Goal: Transaction & Acquisition: Purchase product/service

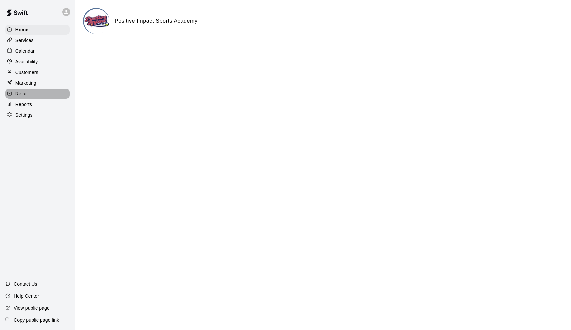
click at [41, 95] on div "Retail" at bounding box center [37, 94] width 64 height 10
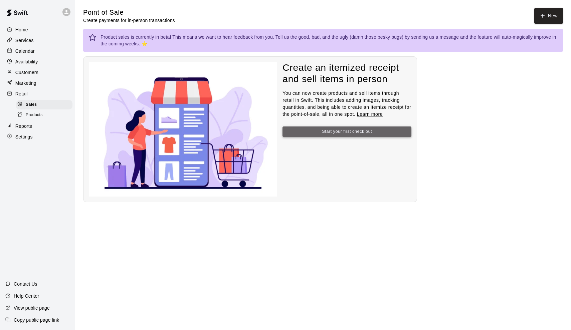
click at [368, 127] on button "Start your first check out" at bounding box center [347, 132] width 129 height 10
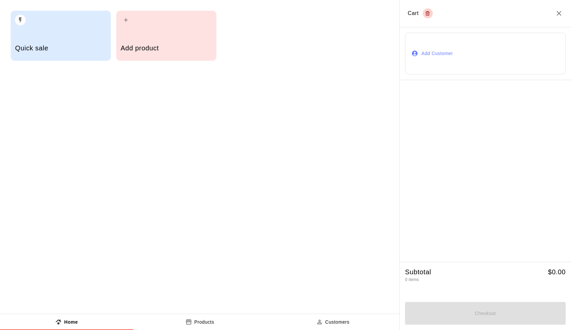
click at [128, 22] on icon "button" at bounding box center [126, 20] width 7 height 7
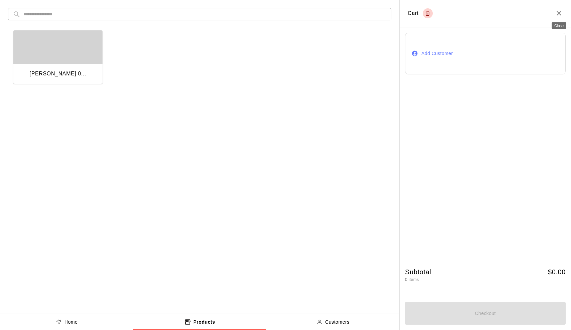
click at [558, 12] on icon "Close" at bounding box center [559, 13] width 5 height 5
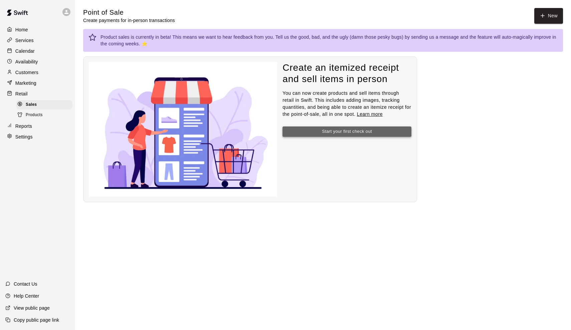
click at [348, 132] on button "Start your first check out" at bounding box center [347, 132] width 129 height 10
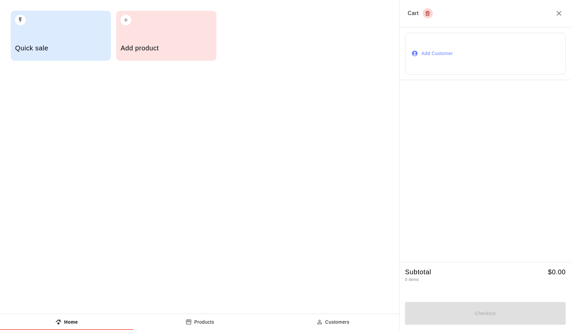
click at [65, 23] on div "button" at bounding box center [60, 18] width 91 height 15
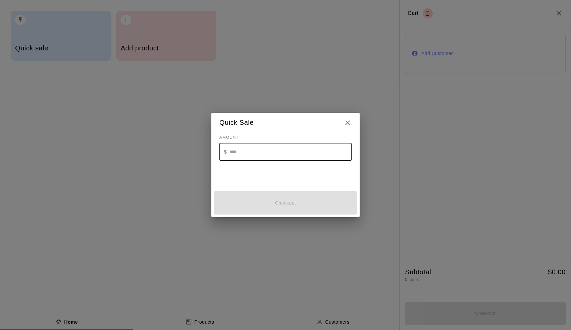
click at [236, 154] on input "text" at bounding box center [291, 152] width 122 height 18
click at [344, 125] on icon "Close" at bounding box center [348, 123] width 8 height 8
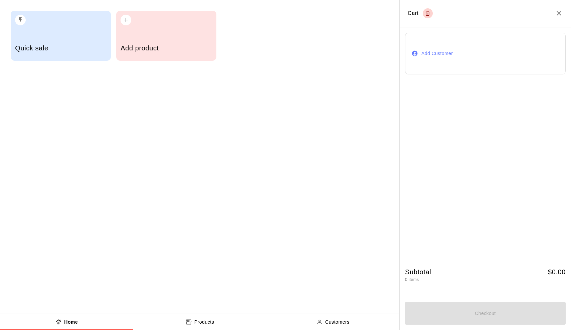
click at [196, 325] on p "Products" at bounding box center [204, 322] width 20 height 7
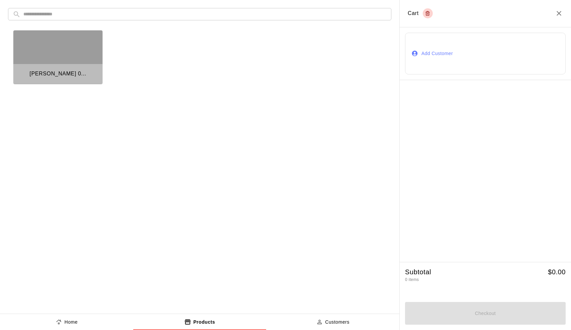
click at [70, 61] on div "button" at bounding box center [57, 46] width 89 height 33
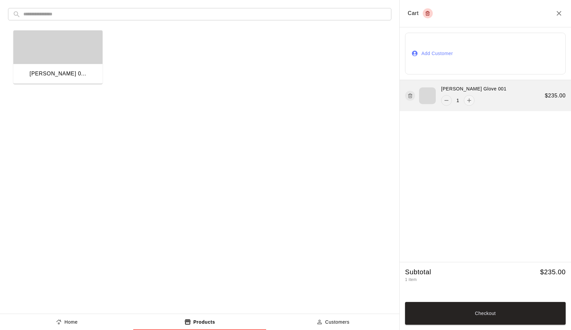
click at [446, 99] on icon "remove" at bounding box center [446, 100] width 7 height 7
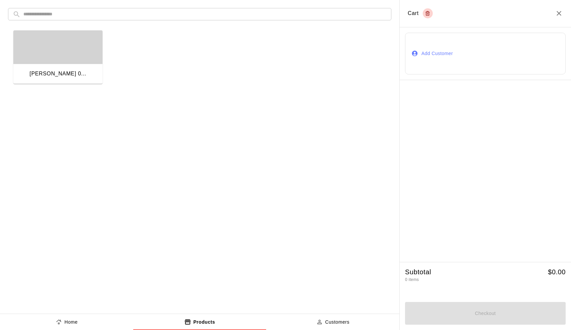
click at [222, 320] on button "Products" at bounding box center [199, 322] width 133 height 16
click at [319, 321] on icon "product sales tabs" at bounding box center [319, 322] width 4 height 4
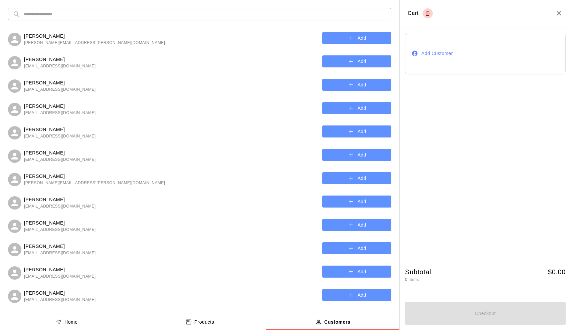
scroll to position [-1, 0]
click at [63, 16] on input "text" at bounding box center [204, 14] width 363 height 12
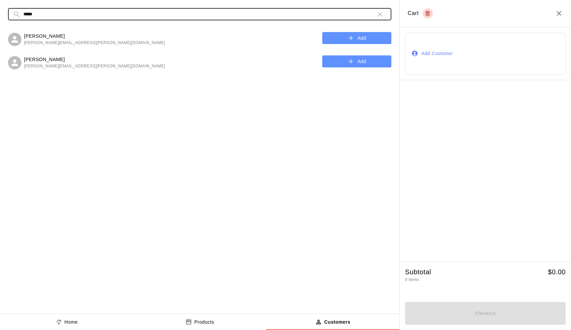
type input "*****"
click at [338, 37] on button "Add" at bounding box center [356, 38] width 69 height 12
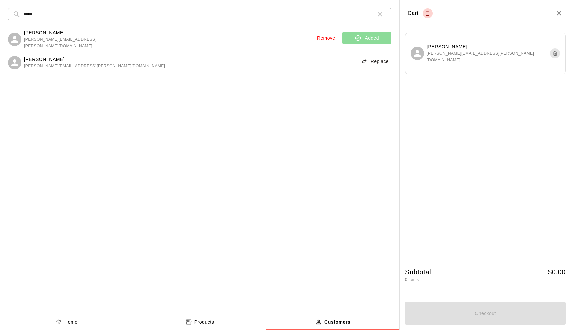
click at [202, 321] on p "Products" at bounding box center [204, 322] width 20 height 7
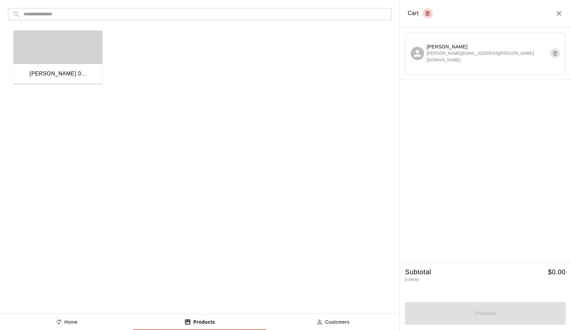
click at [44, 324] on button "Home" at bounding box center [66, 322] width 133 height 16
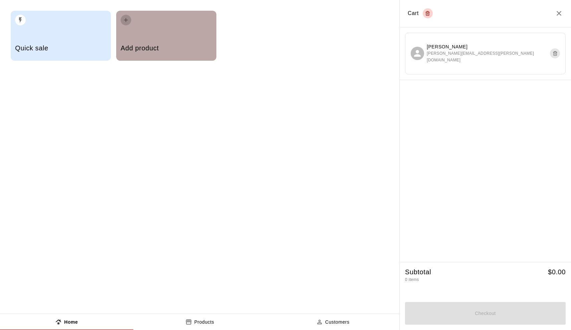
click at [125, 20] on icon "button" at bounding box center [126, 20] width 4 height 4
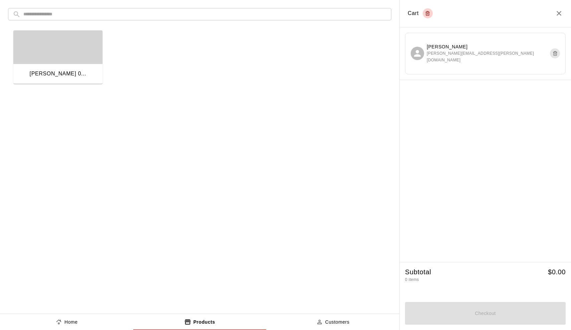
click at [88, 13] on input "text" at bounding box center [204, 14] width 363 height 12
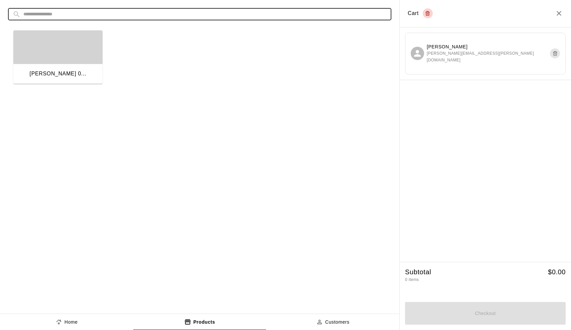
type input "*"
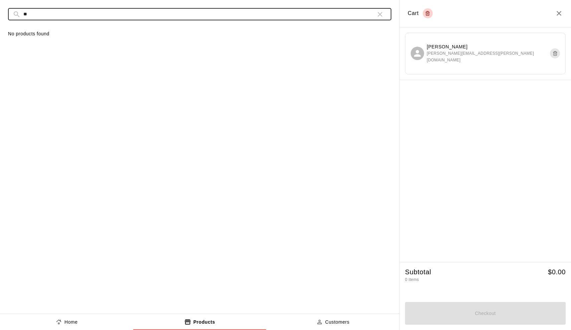
type input "*"
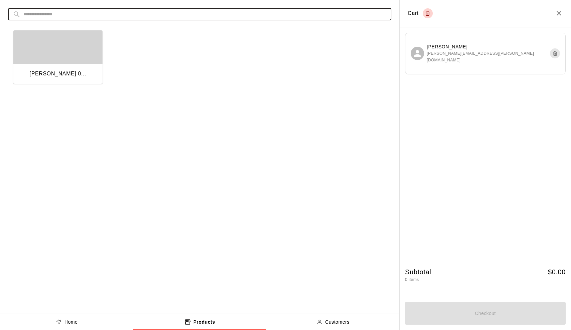
click at [72, 320] on p "Home" at bounding box center [70, 322] width 13 height 7
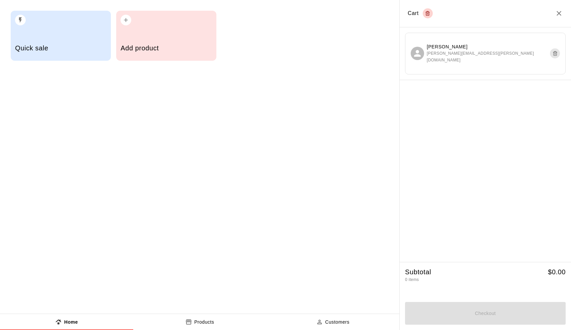
click at [21, 32] on div "Quick sale" at bounding box center [61, 36] width 100 height 50
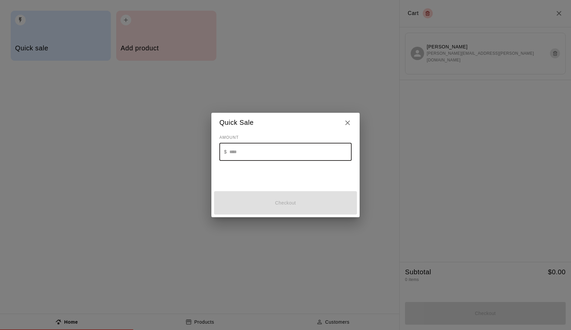
click at [297, 146] on input "text" at bounding box center [291, 152] width 122 height 18
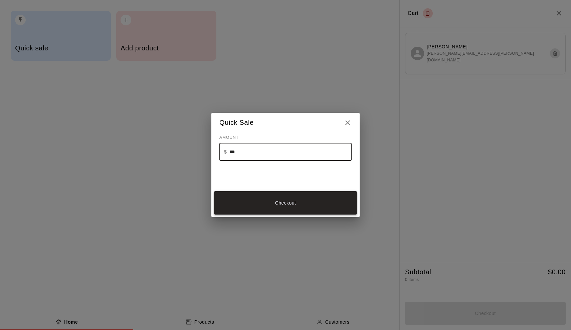
type input "***"
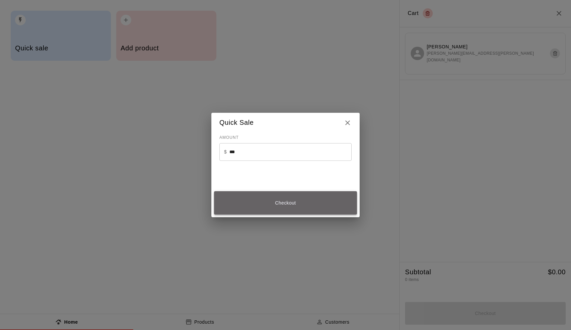
click at [274, 195] on button "Checkout" at bounding box center [285, 202] width 143 height 23
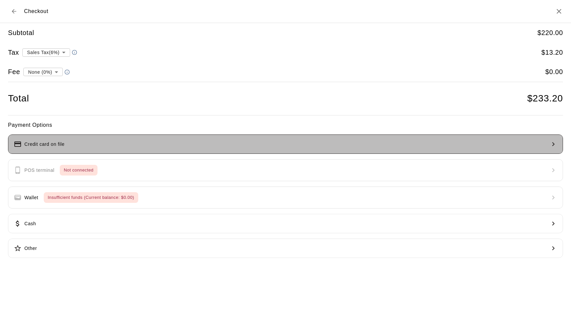
click at [207, 147] on button "Credit card on file" at bounding box center [285, 144] width 555 height 19
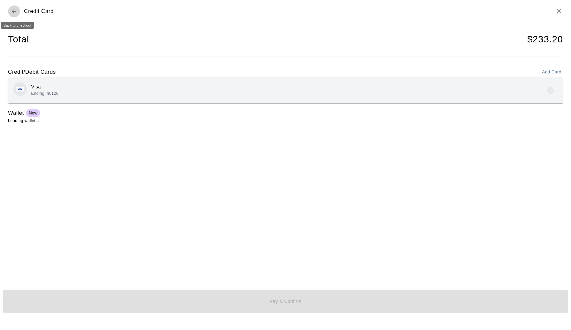
click at [15, 8] on icon "Back to checkout" at bounding box center [14, 11] width 7 height 7
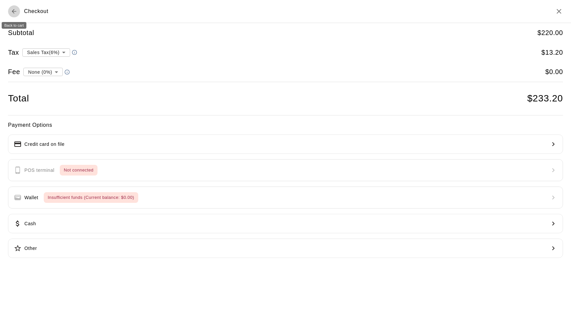
click at [15, 12] on icon "Back to cart" at bounding box center [14, 11] width 7 height 7
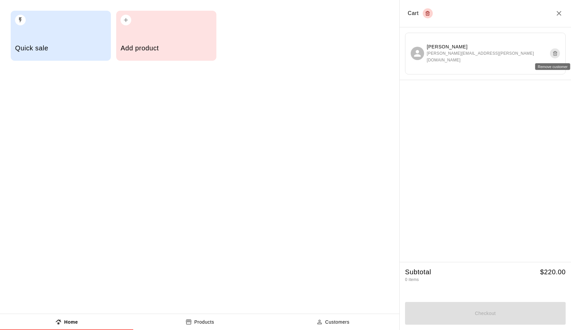
click at [553, 51] on icon "Remove customer" at bounding box center [555, 53] width 5 height 8
